Goal: Information Seeking & Learning: Compare options

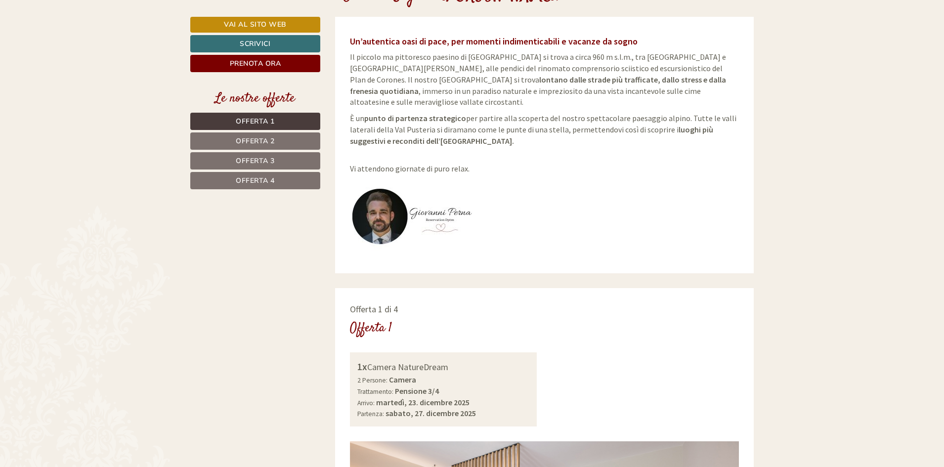
scroll to position [395, 0]
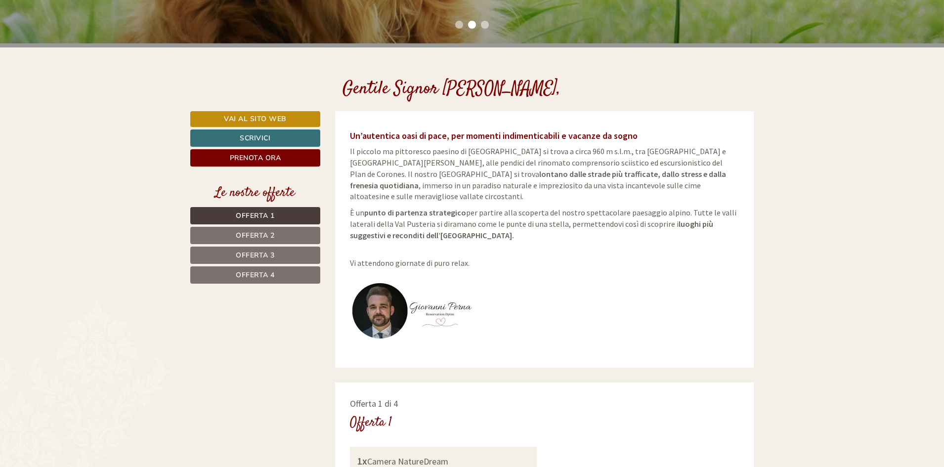
click at [255, 217] on span "Offerta 1" at bounding box center [255, 215] width 39 height 9
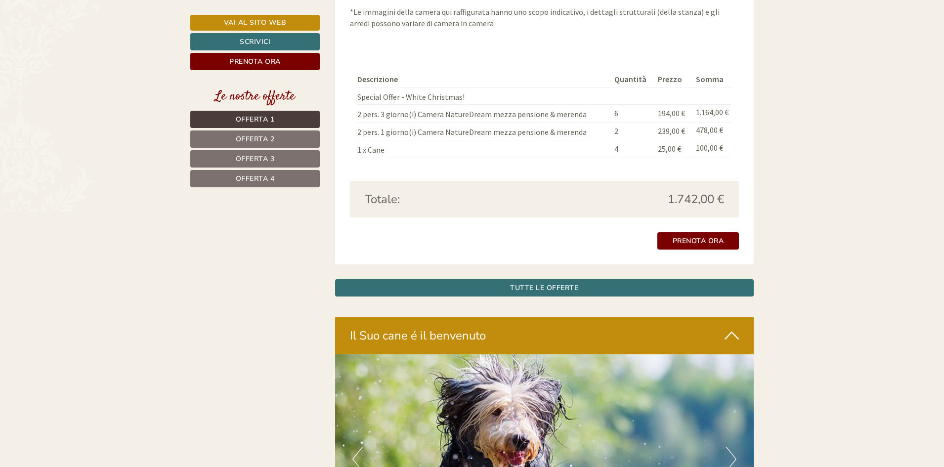
scroll to position [1211, 0]
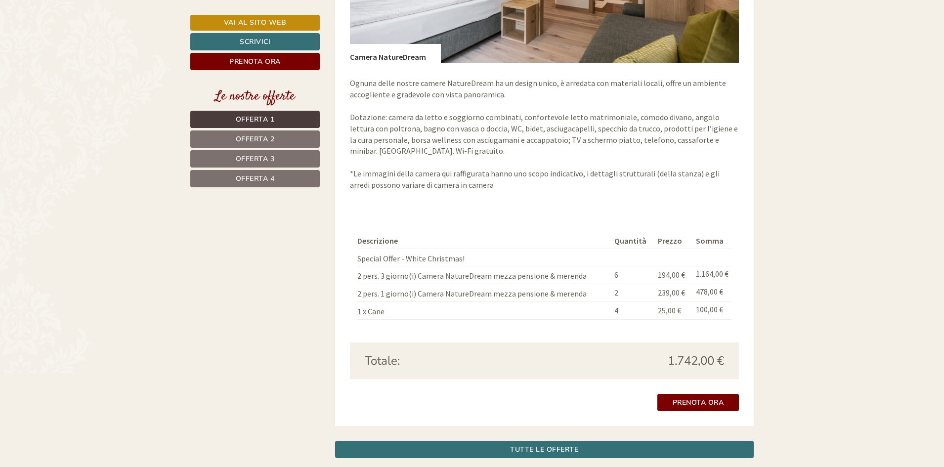
click at [259, 141] on span "Offerta 2" at bounding box center [255, 138] width 39 height 9
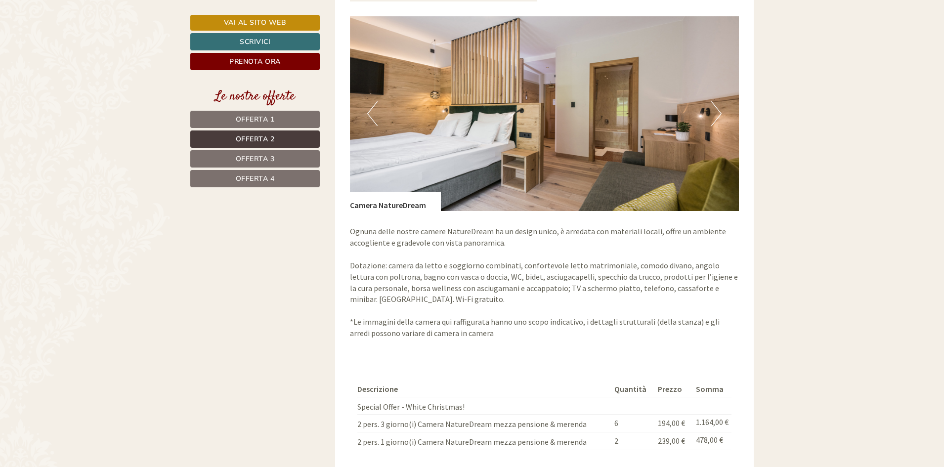
scroll to position [1063, 0]
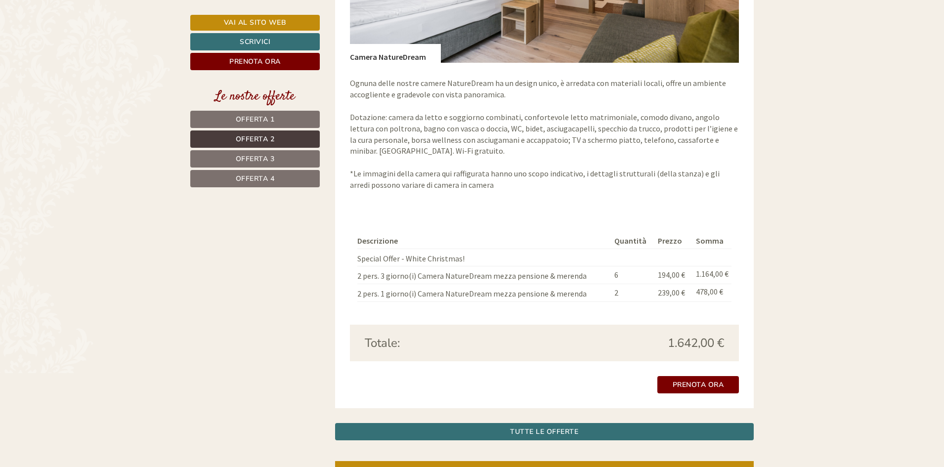
click at [253, 161] on span "Offerta 3" at bounding box center [255, 158] width 39 height 9
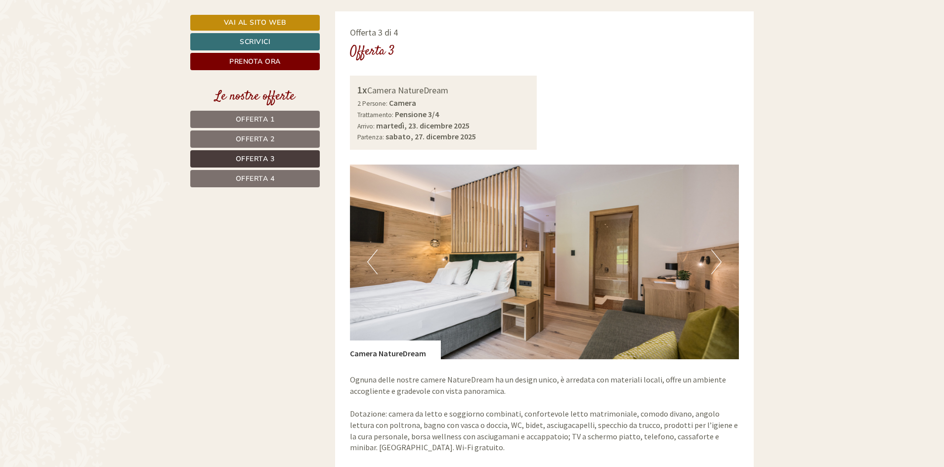
click at [252, 176] on span "Offerta 4" at bounding box center [255, 178] width 39 height 9
click at [265, 182] on span "Offerta 4" at bounding box center [255, 178] width 39 height 9
click at [255, 160] on span "Offerta 3" at bounding box center [255, 158] width 39 height 9
click at [256, 177] on span "Offerta 4" at bounding box center [255, 178] width 39 height 9
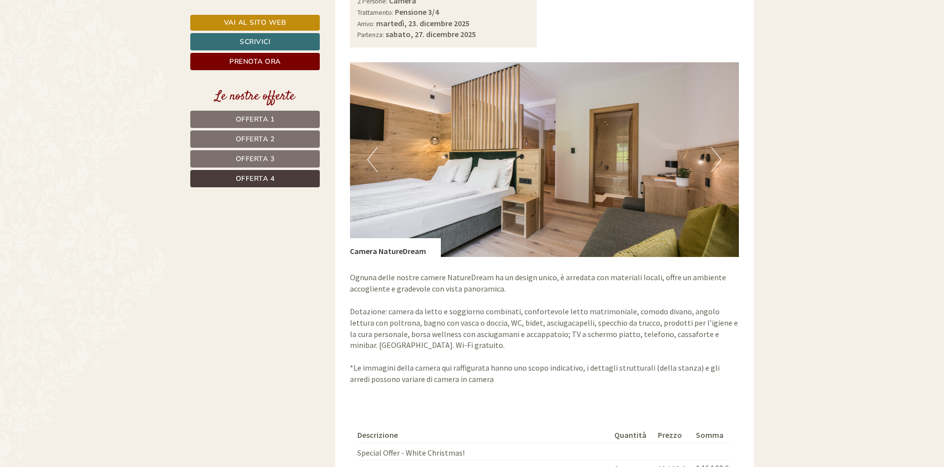
scroll to position [964, 0]
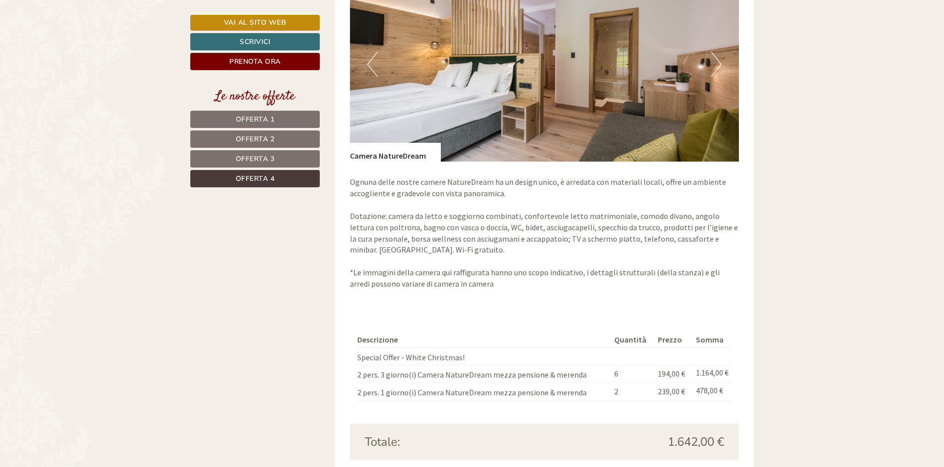
click at [261, 156] on span "Offerta 3" at bounding box center [255, 158] width 39 height 9
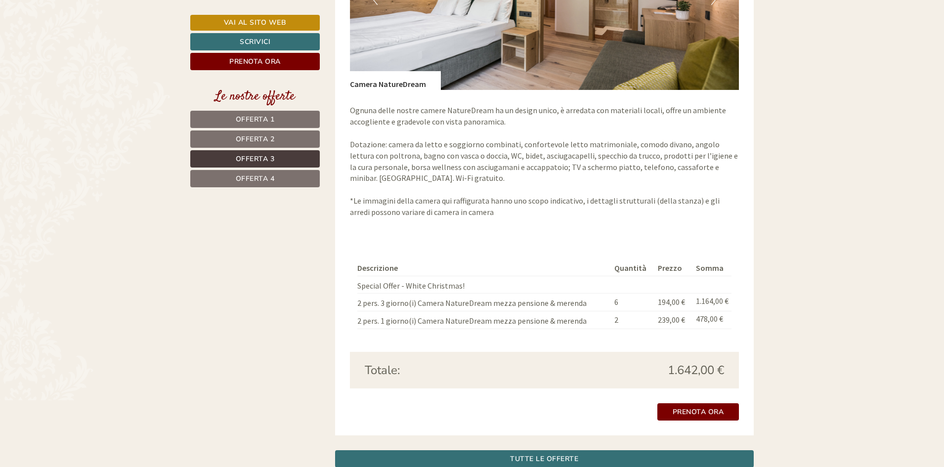
scroll to position [1112, 0]
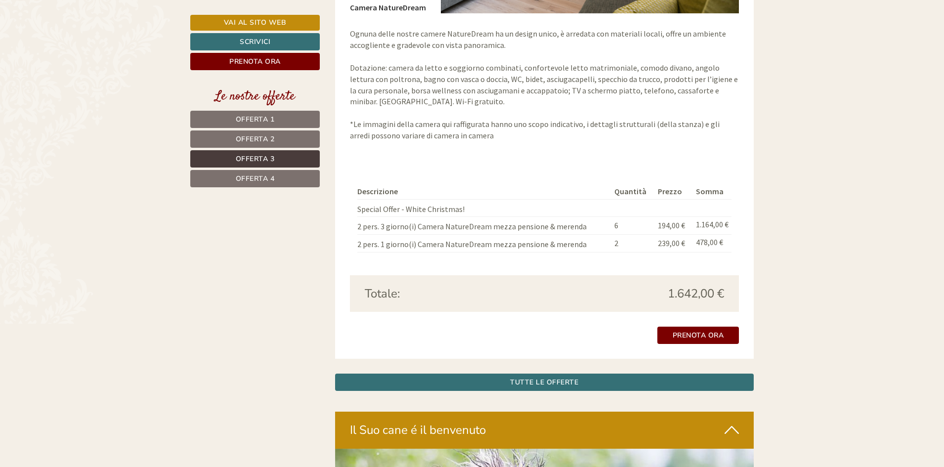
click at [273, 177] on span "Offerta 4" at bounding box center [255, 178] width 39 height 9
click at [259, 138] on span "Offerta 2" at bounding box center [255, 138] width 39 height 9
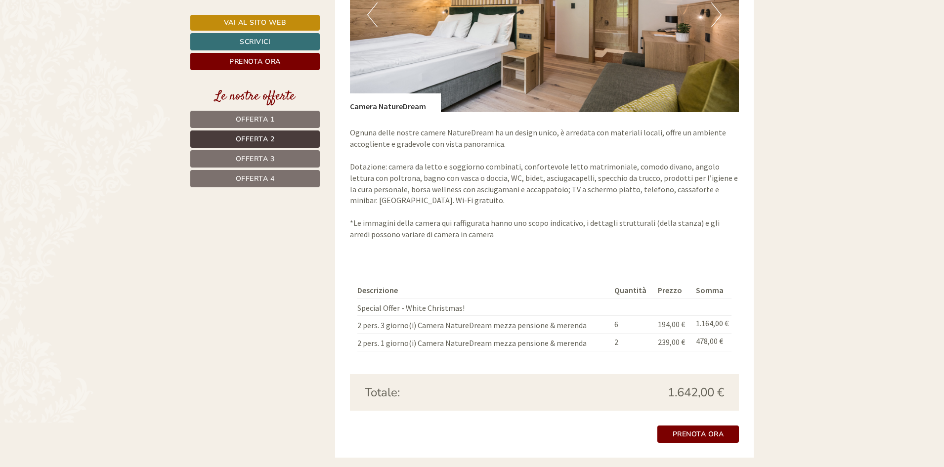
click at [253, 122] on span "Offerta 1" at bounding box center [255, 119] width 39 height 9
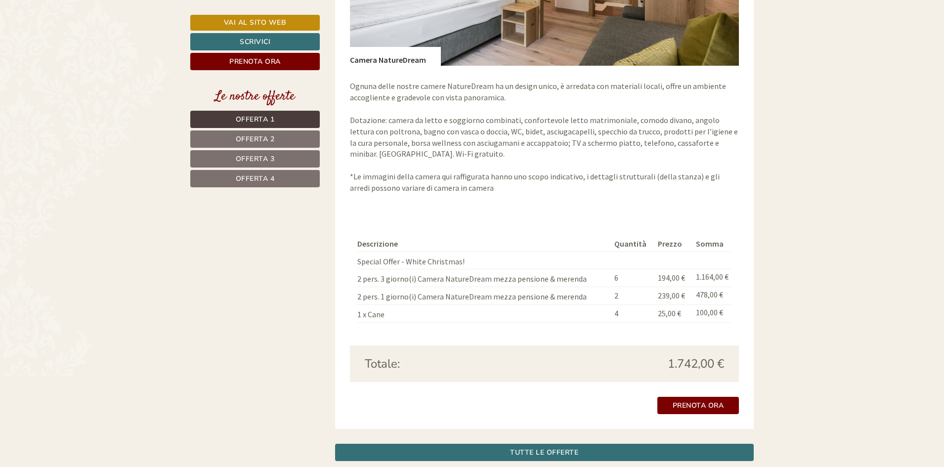
scroll to position [1063, 0]
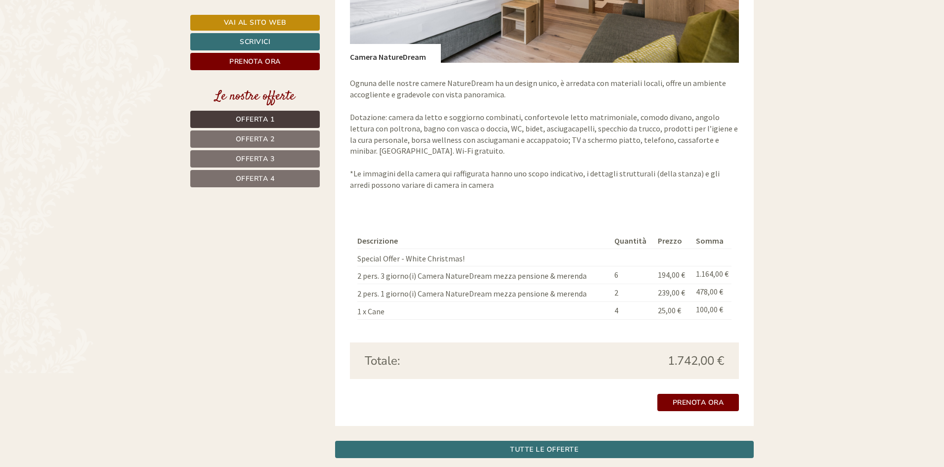
click at [254, 136] on span "Offerta 2" at bounding box center [255, 138] width 39 height 9
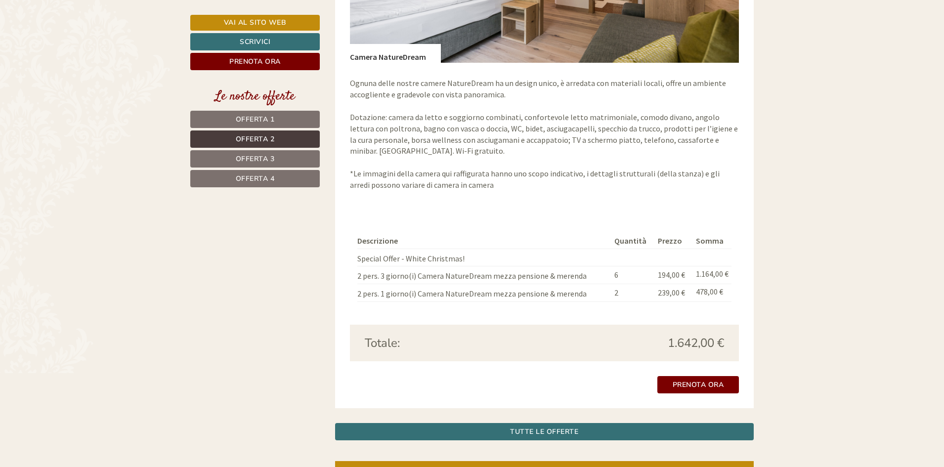
scroll to position [766, 0]
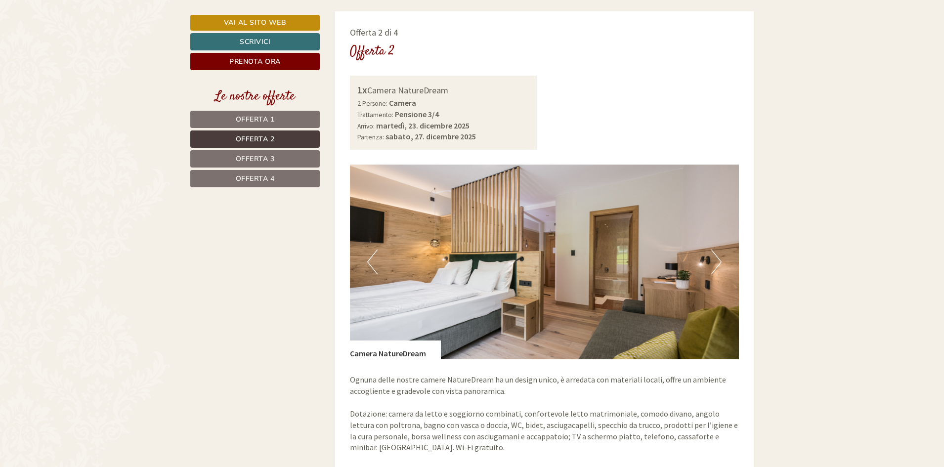
click at [257, 118] on span "Offerta 1" at bounding box center [255, 119] width 39 height 9
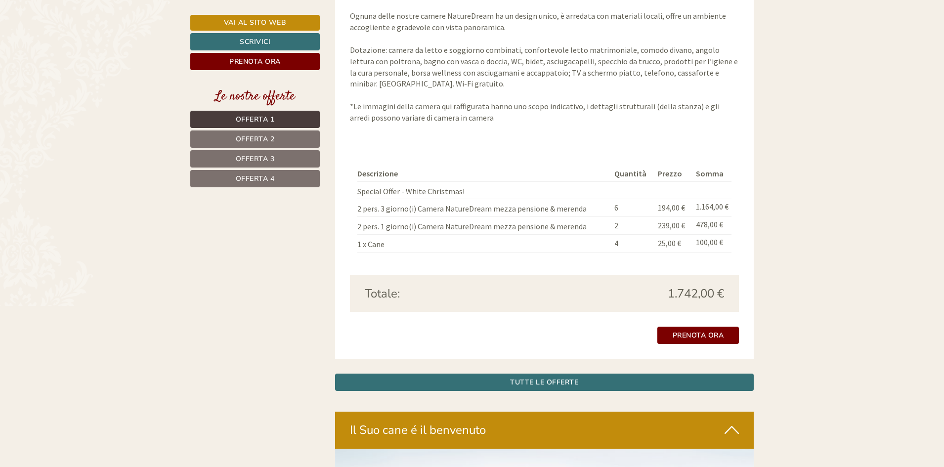
scroll to position [1112, 0]
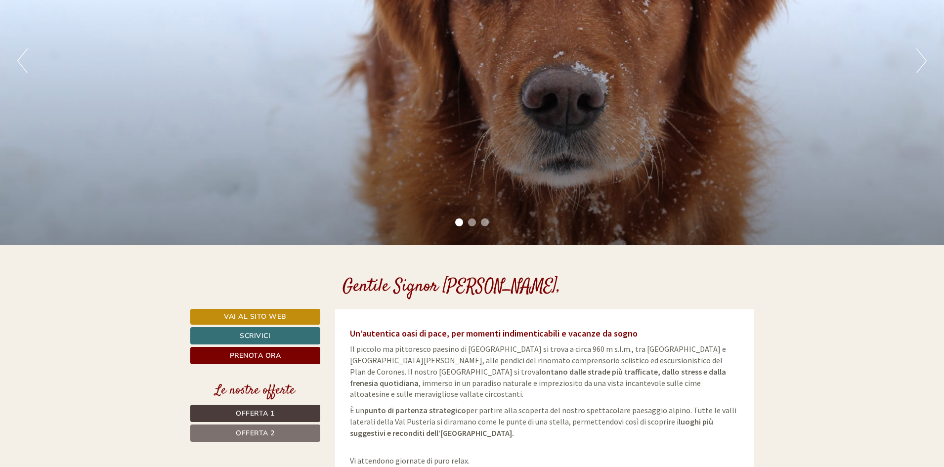
scroll to position [395, 0]
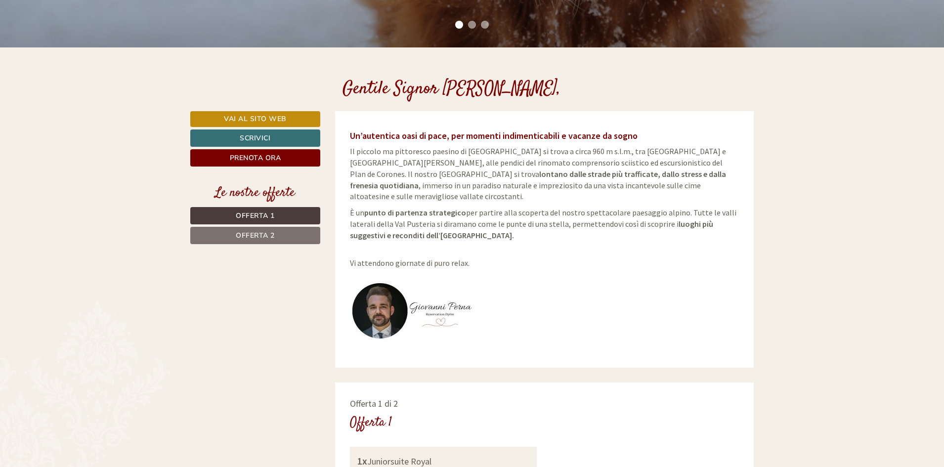
click at [251, 215] on span "Offerta 1" at bounding box center [255, 215] width 39 height 9
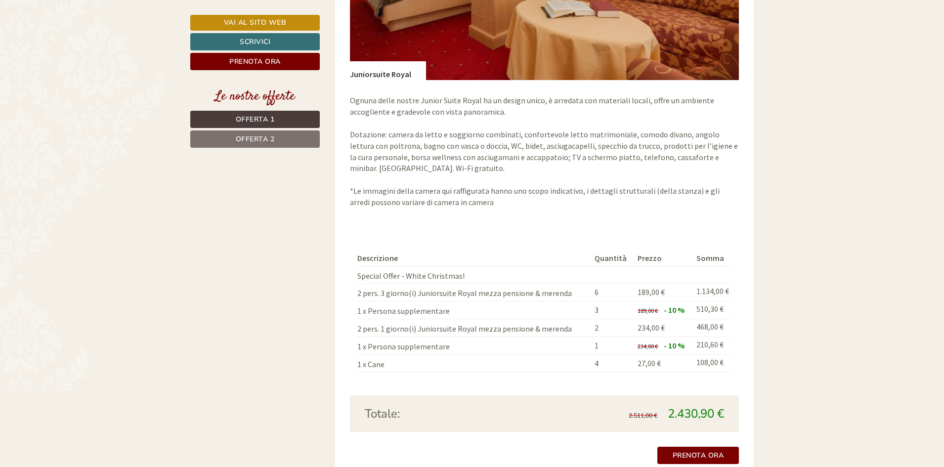
scroll to position [1063, 0]
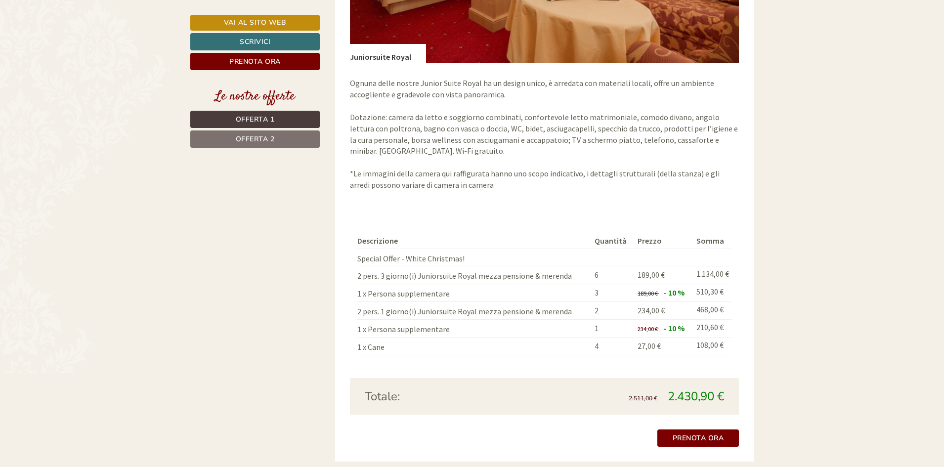
click at [262, 135] on span "Offerta 2" at bounding box center [255, 138] width 39 height 9
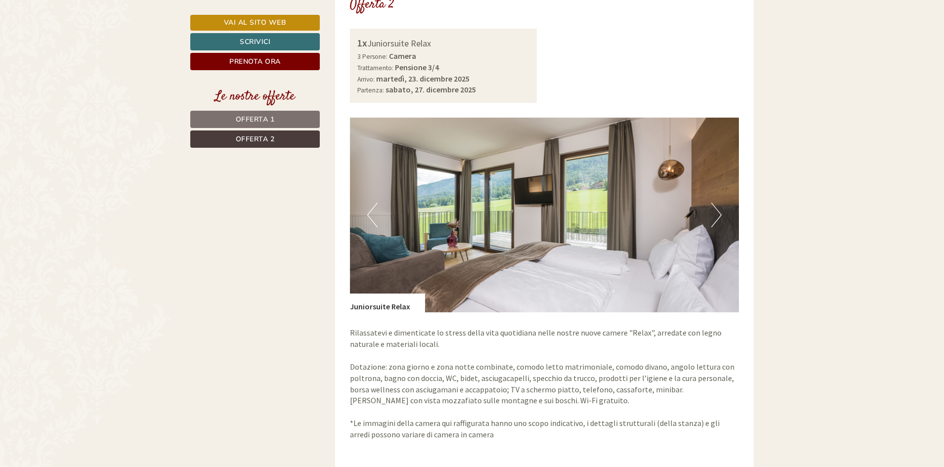
scroll to position [766, 0]
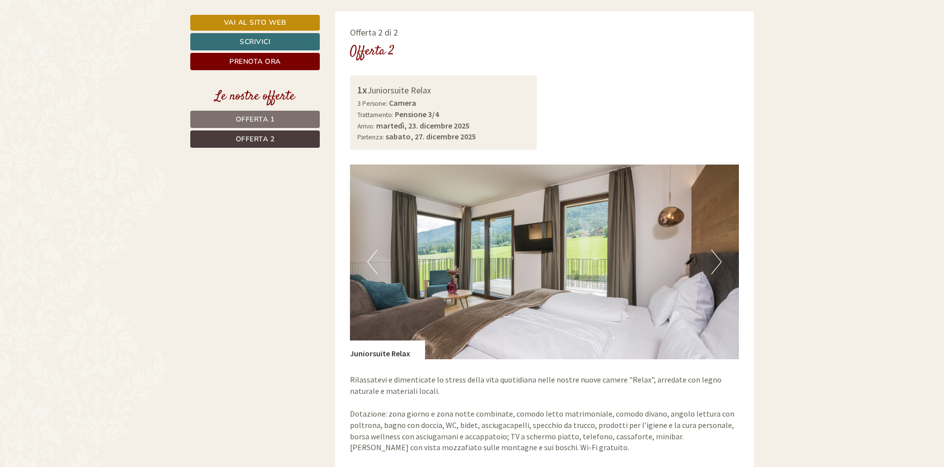
click at [254, 123] on span "Offerta 1" at bounding box center [255, 119] width 39 height 9
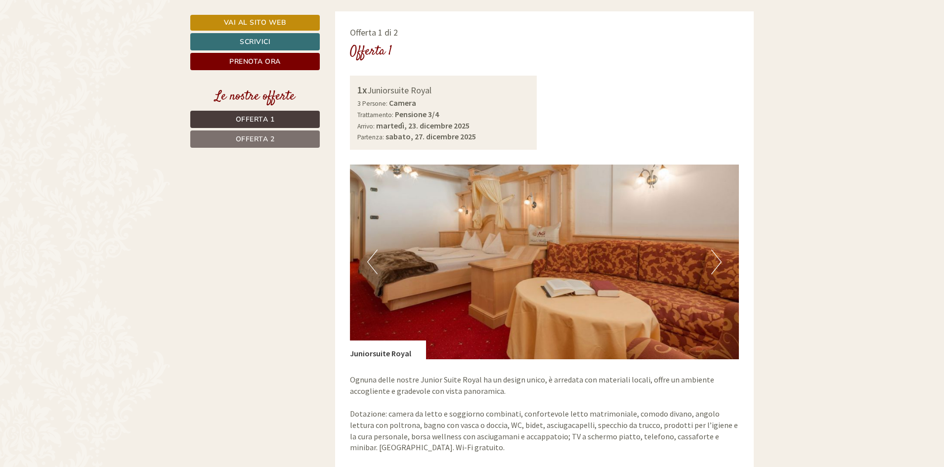
click at [264, 140] on span "Offerta 2" at bounding box center [255, 138] width 39 height 9
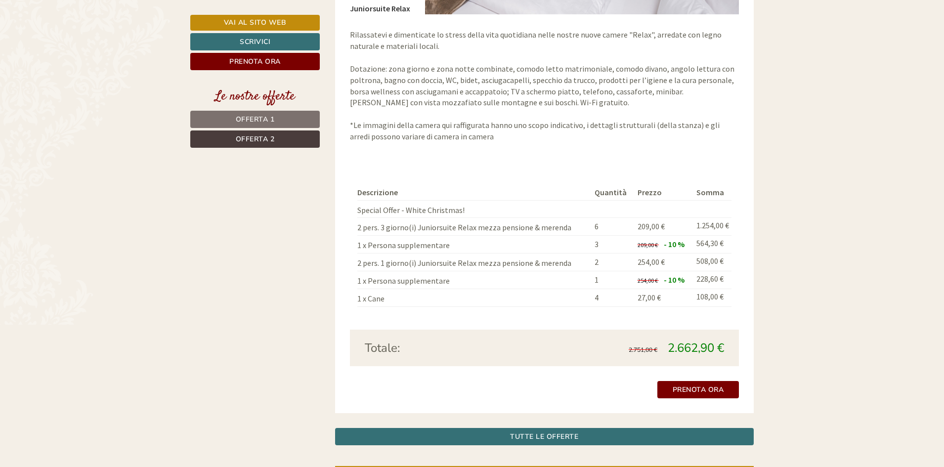
scroll to position [1112, 0]
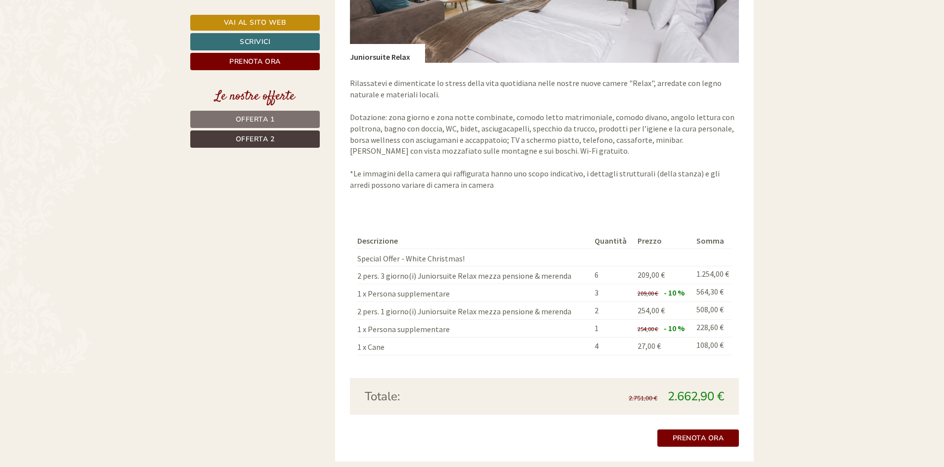
click at [263, 118] on span "Offerta 1" at bounding box center [255, 119] width 39 height 9
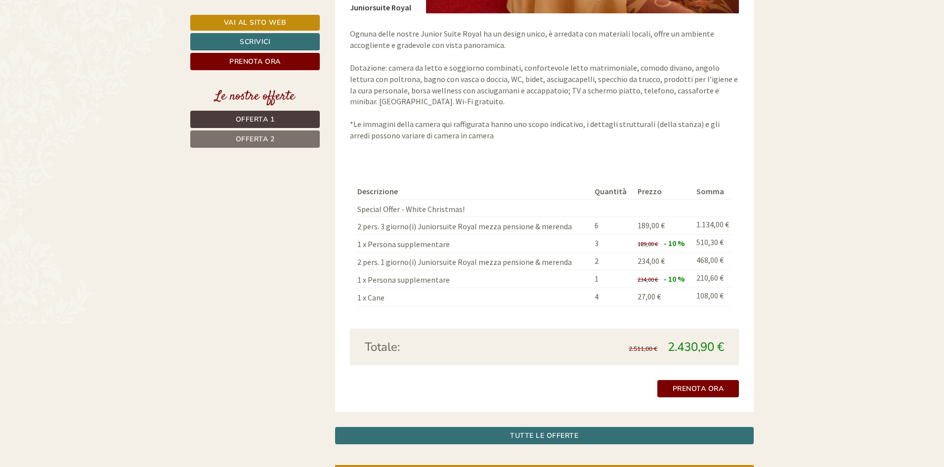
click at [263, 142] on span "Offerta 2" at bounding box center [255, 138] width 39 height 9
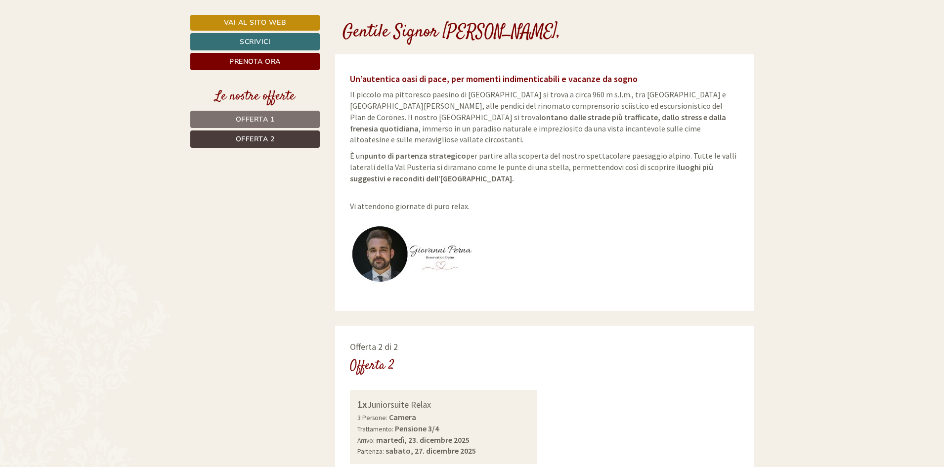
scroll to position [371, 0]
